Goal: Task Accomplishment & Management: Use online tool/utility

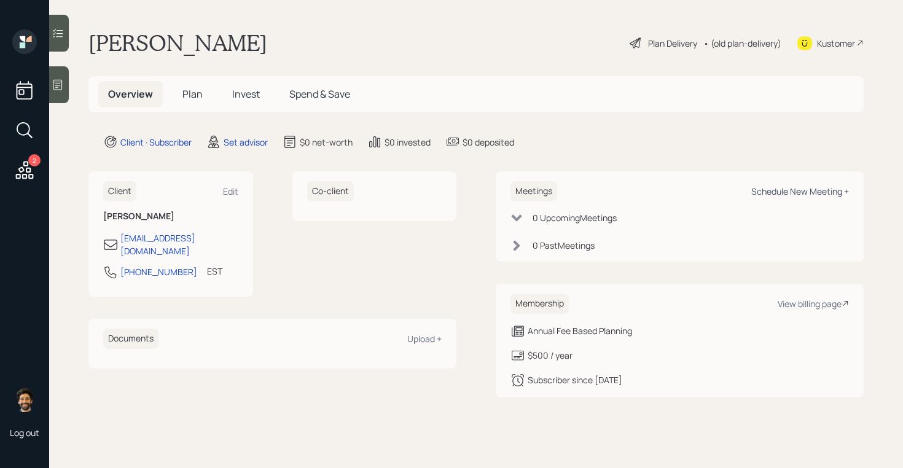
click at [791, 189] on div "Schedule New Meeting +" at bounding box center [801, 192] width 98 height 12
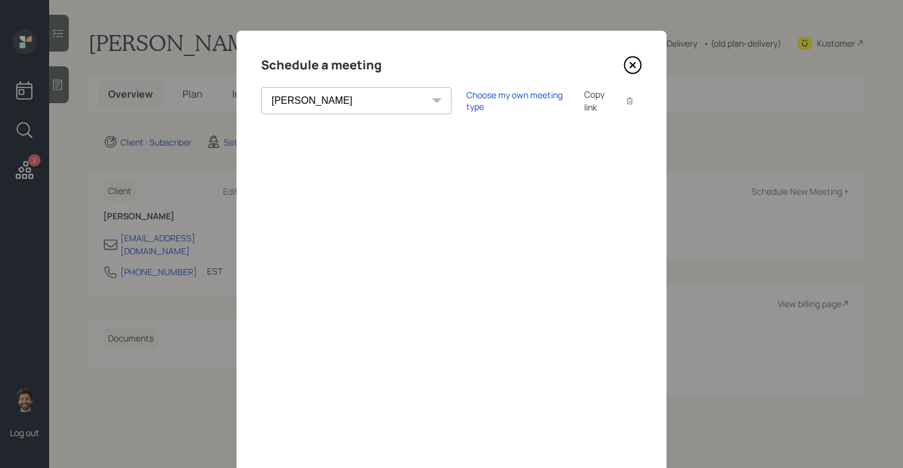
click at [332, 108] on select "[PERSON_NAME] [PERSON_NAME] [PERSON_NAME] [PERSON_NAME] [PERSON_NAME] [PERSON_N…" at bounding box center [356, 100] width 191 height 27
select select "f14b762f-c7c2-4b89-9227-8fa891345eea"
click at [261, 87] on select "[PERSON_NAME] [PERSON_NAME] [PERSON_NAME] [PERSON_NAME] [PERSON_NAME] [PERSON_N…" at bounding box center [356, 100] width 191 height 27
click at [584, 101] on div "Copy link" at bounding box center [598, 101] width 28 height 26
click at [466, 101] on div "Choose my own meeting type" at bounding box center [517, 100] width 103 height 23
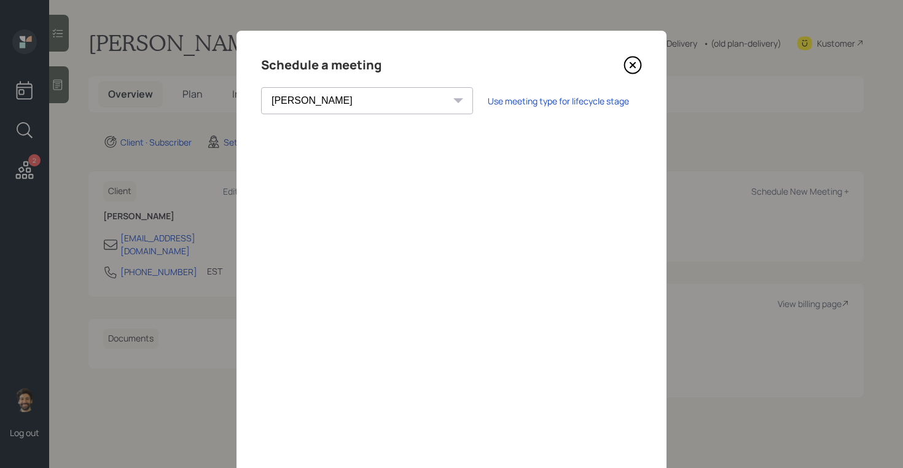
click at [634, 65] on icon at bounding box center [633, 65] width 5 height 5
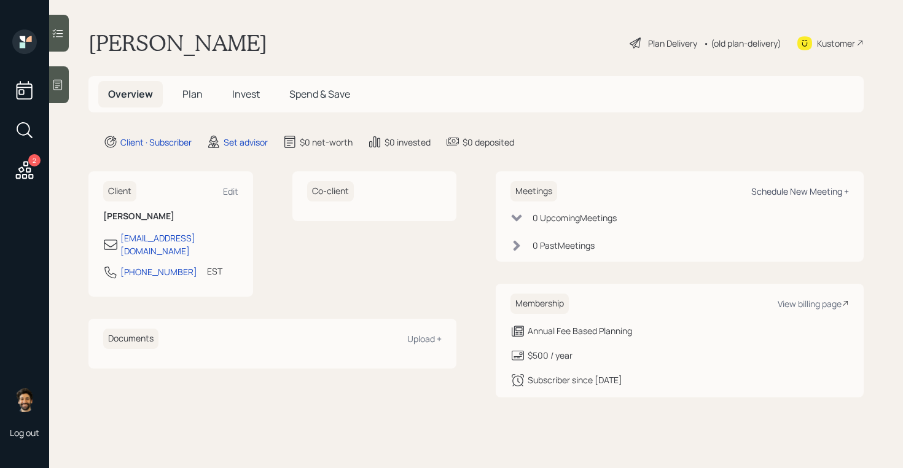
click at [803, 187] on div "Schedule New Meeting +" at bounding box center [801, 192] width 98 height 12
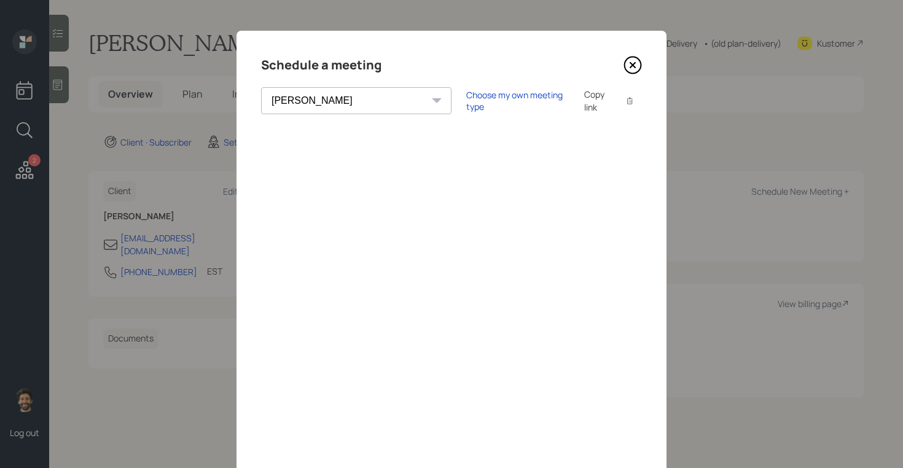
click at [340, 98] on select "[PERSON_NAME] [PERSON_NAME] [PERSON_NAME] [PERSON_NAME] [PERSON_NAME] [PERSON_N…" at bounding box center [356, 100] width 191 height 27
select select "f14b762f-c7c2-4b89-9227-8fa891345eea"
click at [261, 87] on select "[PERSON_NAME] [PERSON_NAME] [PERSON_NAME] [PERSON_NAME] [PERSON_NAME] [PERSON_N…" at bounding box center [356, 100] width 191 height 27
click at [584, 100] on div "Copy link" at bounding box center [598, 101] width 28 height 26
